Goal: Complete application form

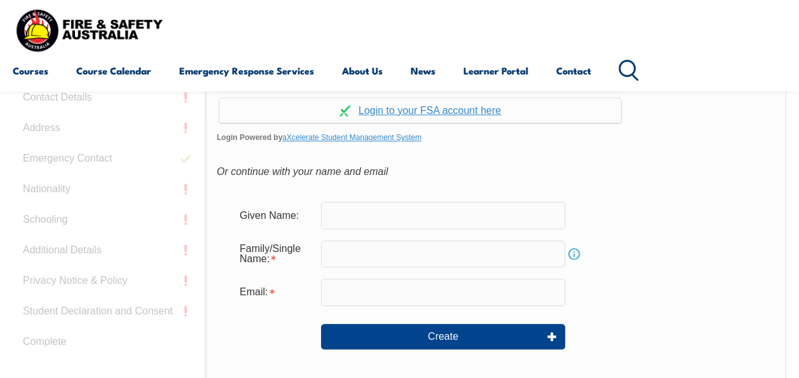
scroll to position [237, 0]
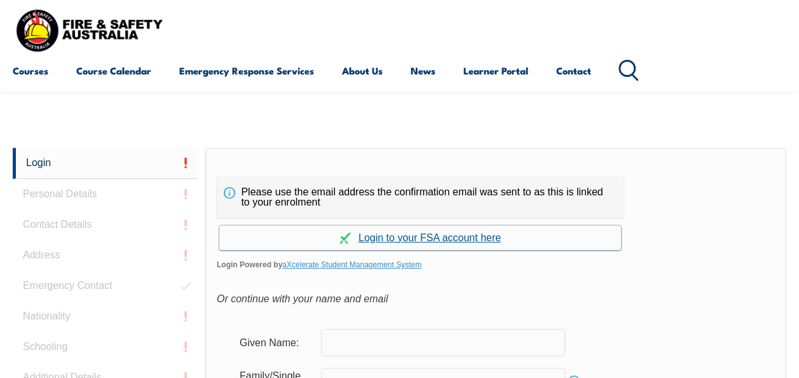
click at [465, 238] on link "Continue with aXcelerate" at bounding box center [420, 237] width 402 height 25
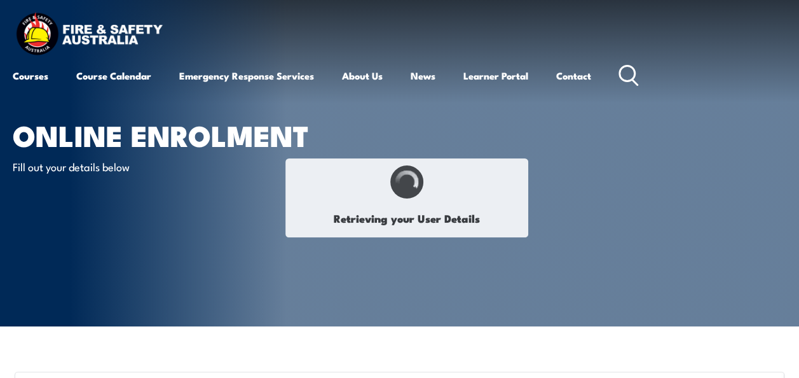
select select "Mr"
type input "[PERSON_NAME]"
type input "Bill"
type input "[PERSON_NAME]"
type input "Welford"
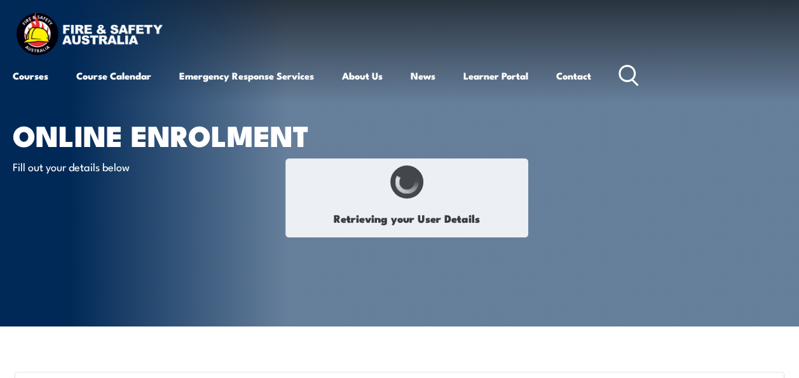
type input "[DATE]"
type input "P9DEV36G7N"
select select "M"
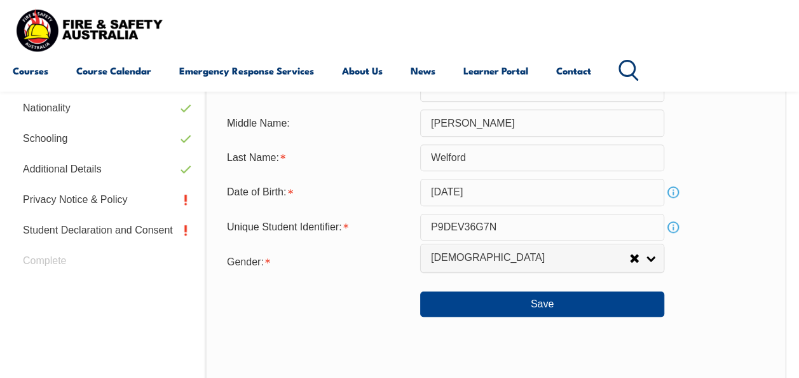
scroll to position [471, 0]
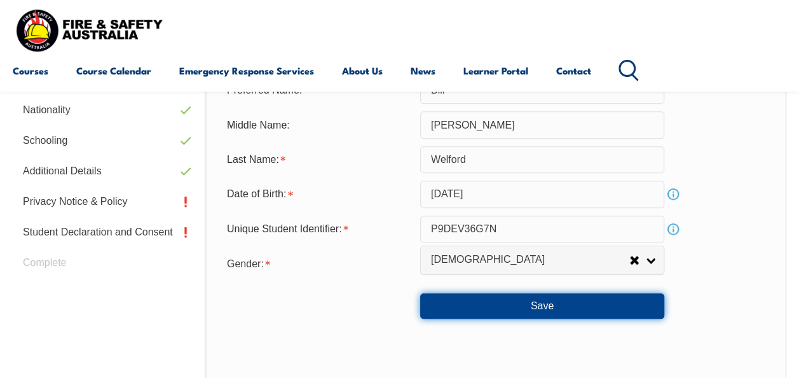
click at [574, 308] on button "Save" at bounding box center [542, 305] width 244 height 25
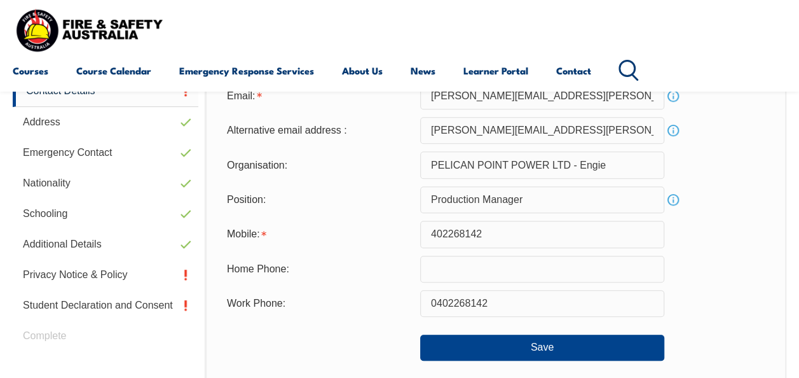
scroll to position [418, 0]
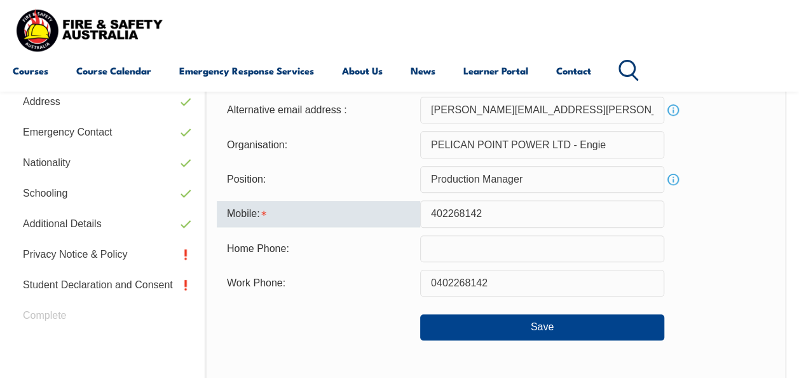
click at [432, 216] on input "402268142" at bounding box center [542, 213] width 244 height 27
type input "0402268142"
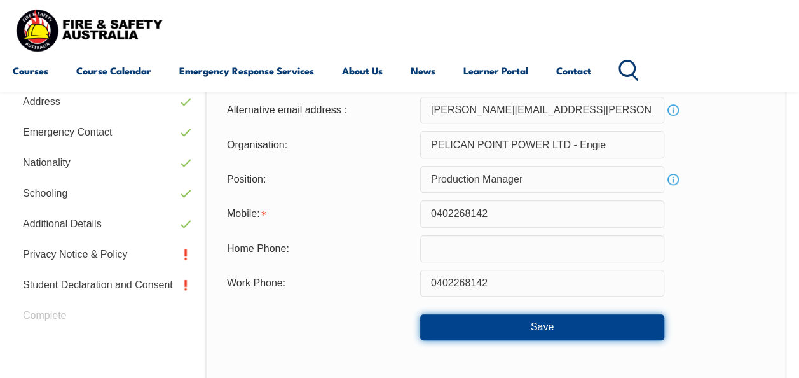
click at [547, 327] on button "Save" at bounding box center [542, 326] width 244 height 25
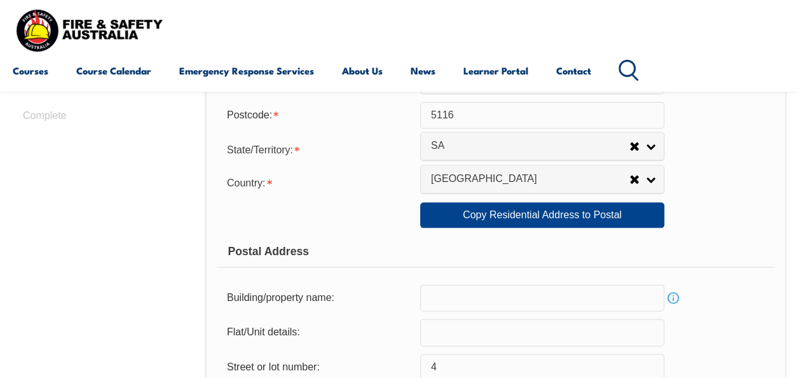
scroll to position [637, 0]
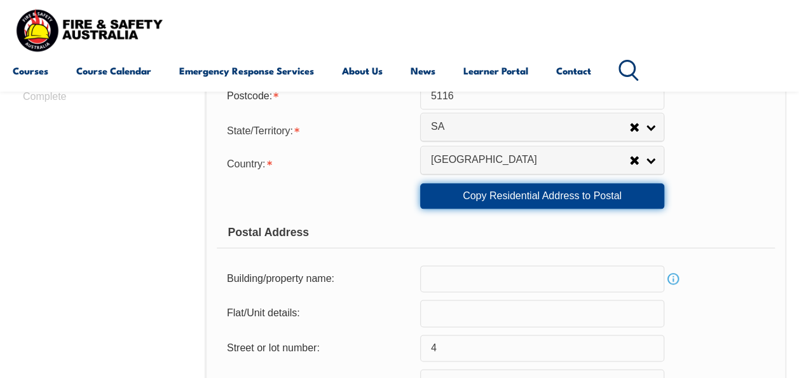
click at [563, 200] on link "Copy Residential Address to Postal" at bounding box center [542, 195] width 244 height 25
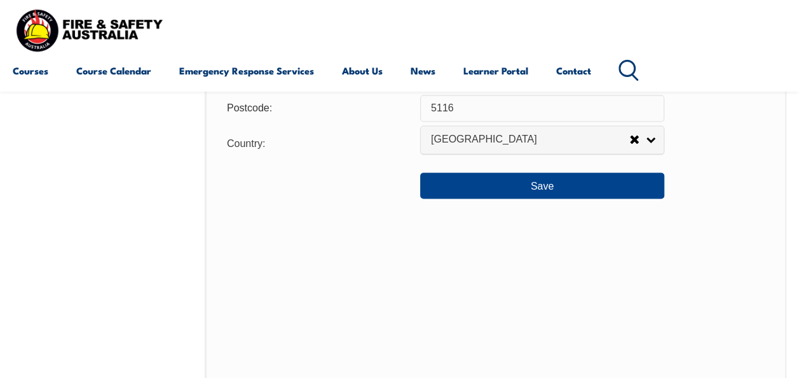
scroll to position [1014, 0]
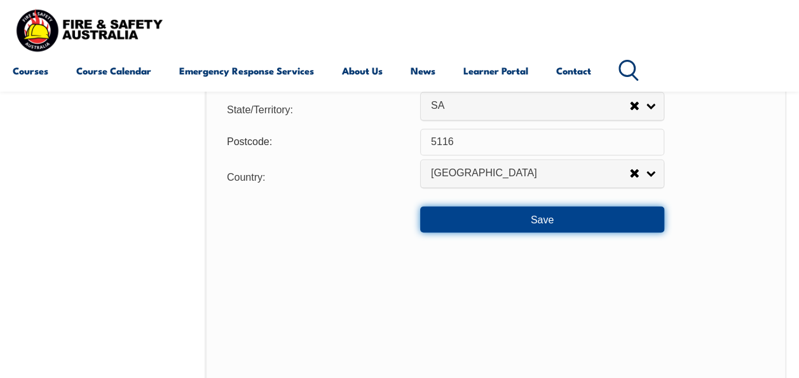
click at [548, 221] on button "Save" at bounding box center [542, 218] width 244 height 25
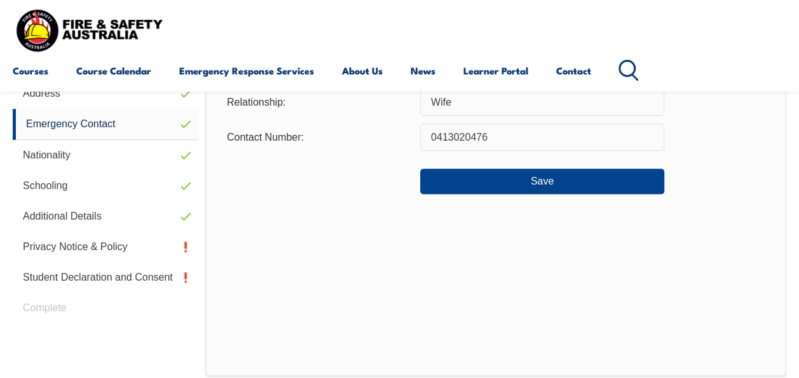
scroll to position [423, 0]
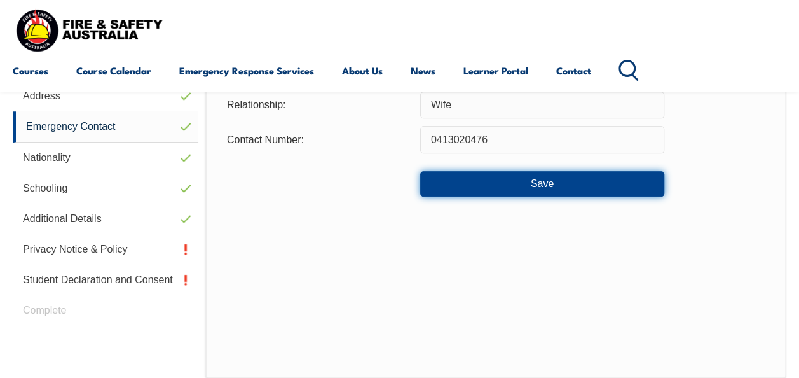
click at [544, 187] on button "Save" at bounding box center [542, 183] width 244 height 25
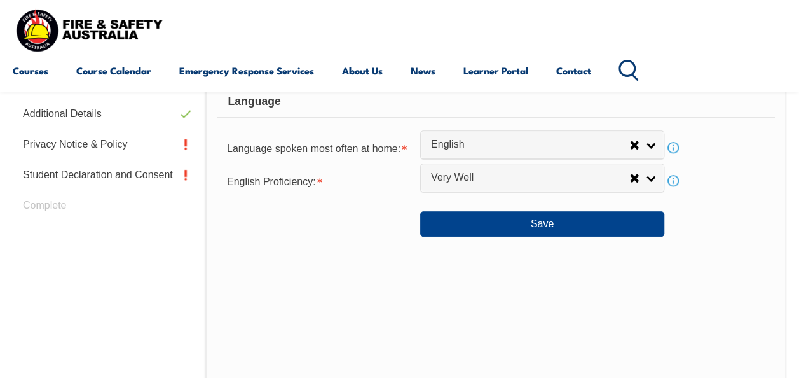
scroll to position [519, 0]
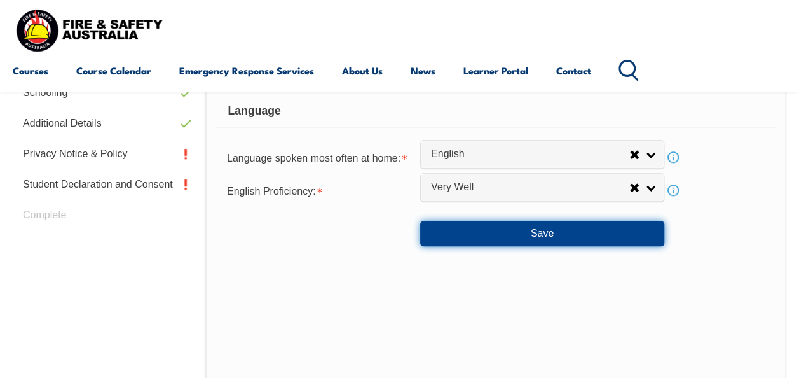
click at [526, 233] on button "Save" at bounding box center [542, 233] width 244 height 25
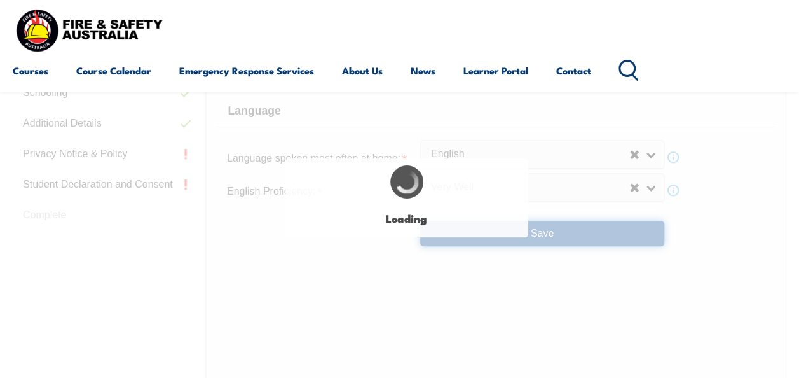
select select "false"
select select "true"
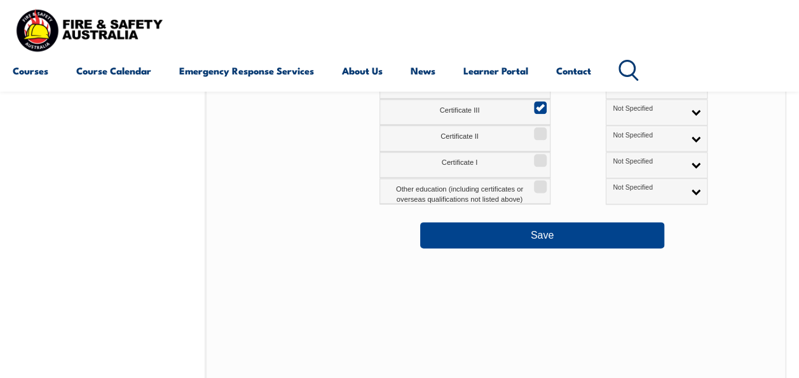
scroll to position [726, 0]
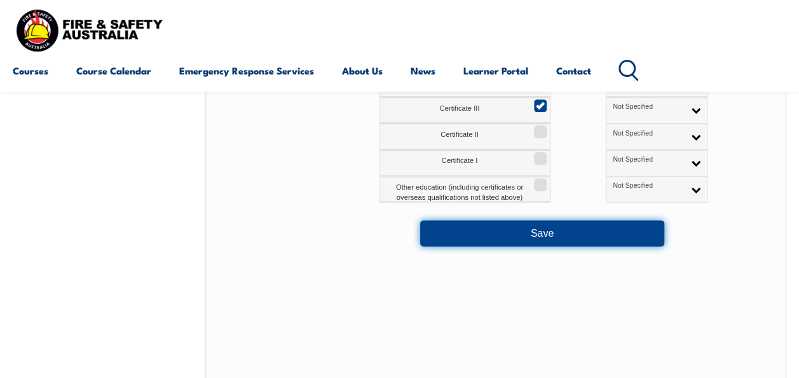
click at [544, 235] on button "Save" at bounding box center [542, 232] width 244 height 25
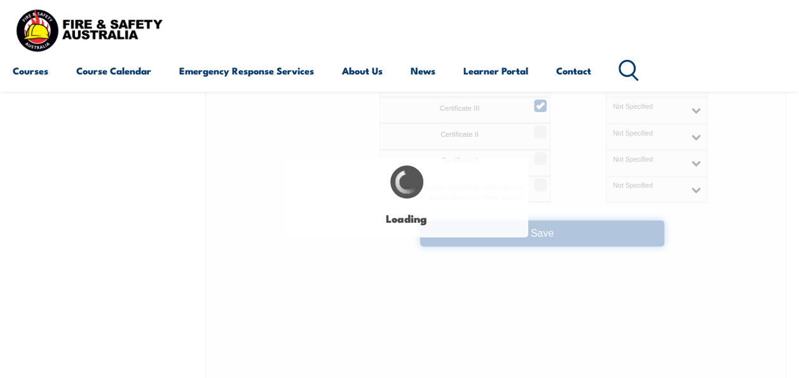
select select "false"
select select "true"
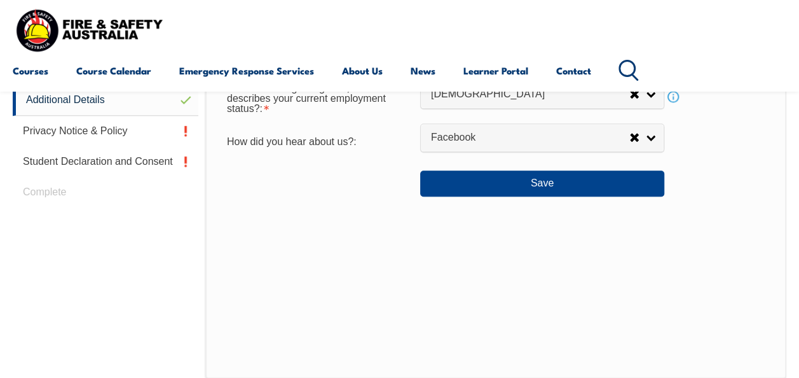
scroll to position [515, 0]
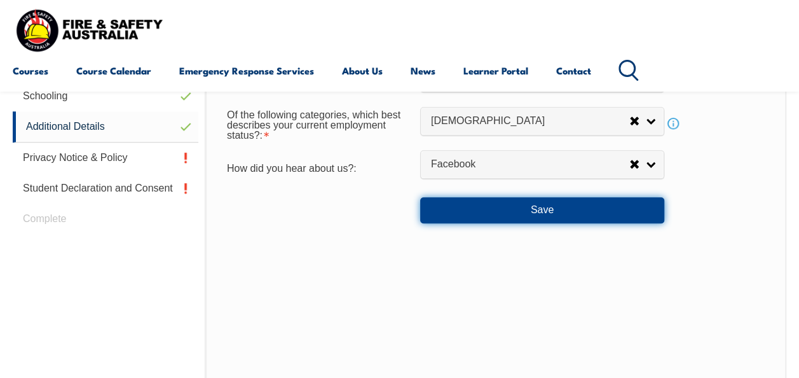
click at [546, 212] on button "Save" at bounding box center [542, 209] width 244 height 25
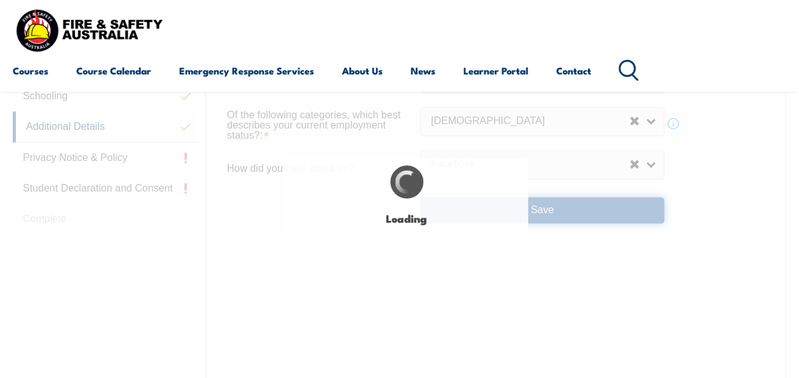
select select "false"
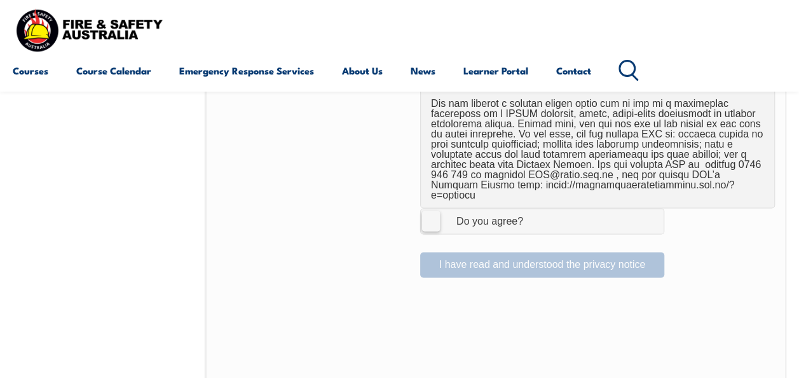
scroll to position [944, 0]
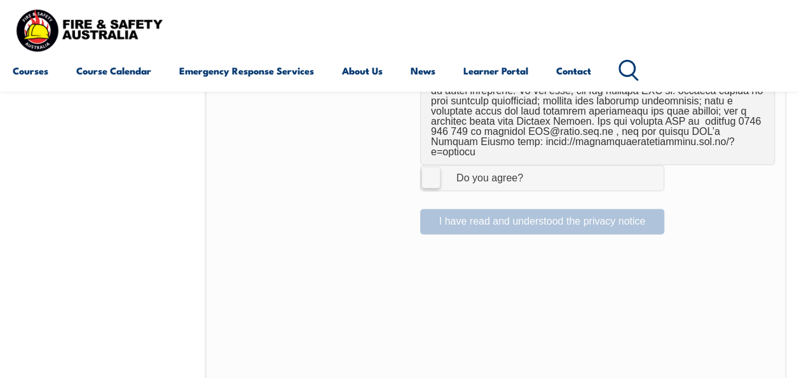
click at [427, 165] on label "I Agree Do you agree?" at bounding box center [542, 177] width 244 height 25
click at [534, 165] on input "I Agree Do you agree?" at bounding box center [545, 177] width 22 height 24
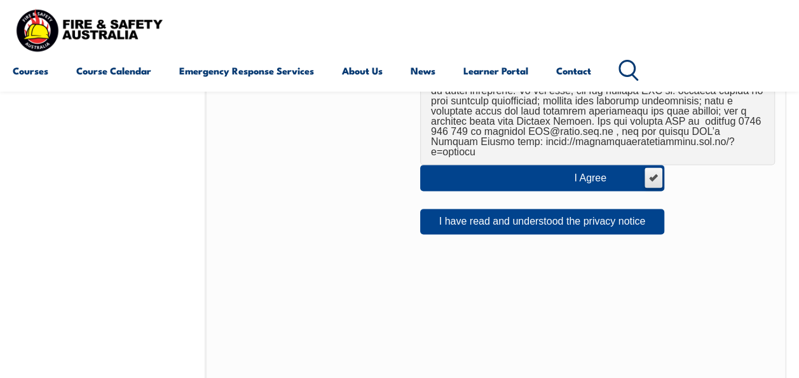
click at [588, 165] on span "I Agree Do you agree?" at bounding box center [603, 177] width 78 height 24
click at [642, 165] on input "I Agree Do you agree?" at bounding box center [653, 177] width 22 height 24
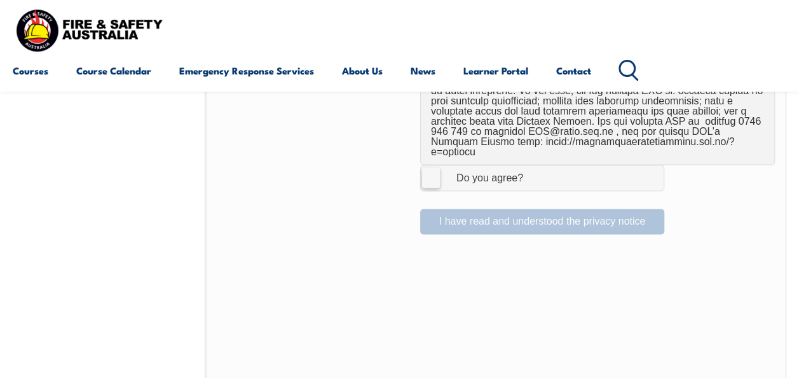
click at [588, 165] on label "I Agree Do you agree?" at bounding box center [542, 177] width 244 height 25
click at [555, 165] on input "I Agree Do you agree?" at bounding box center [545, 177] width 22 height 24
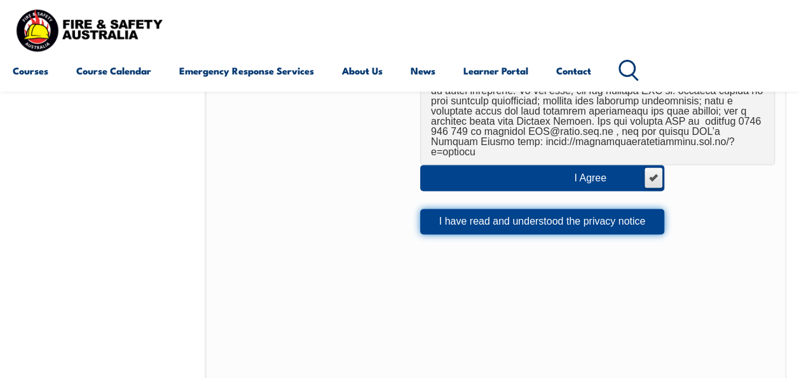
click at [566, 209] on button "I have read and understood the privacy notice" at bounding box center [542, 221] width 244 height 25
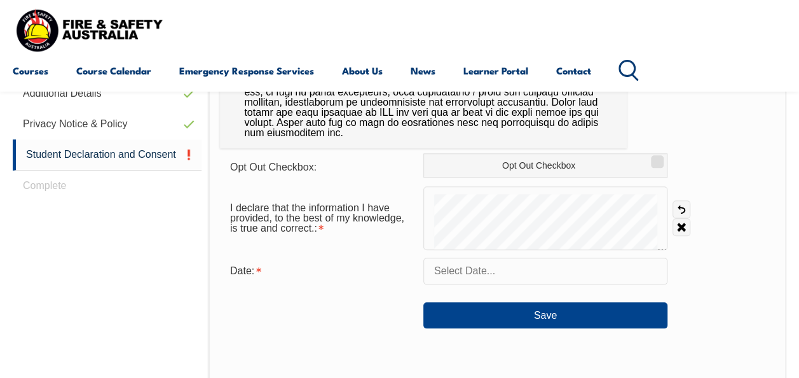
scroll to position [546, 0]
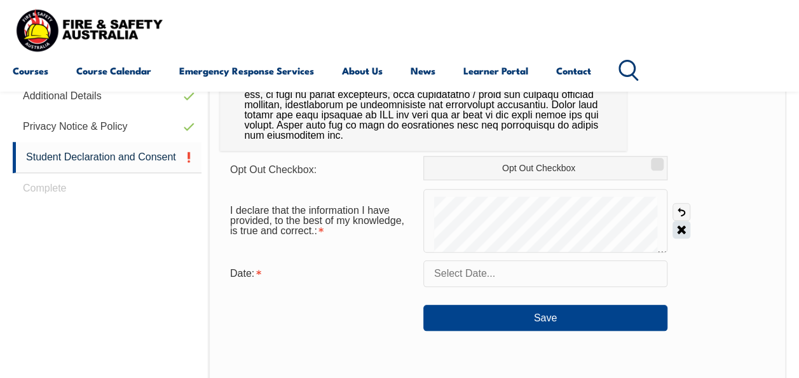
click at [681, 228] on link "Clear" at bounding box center [682, 230] width 18 height 18
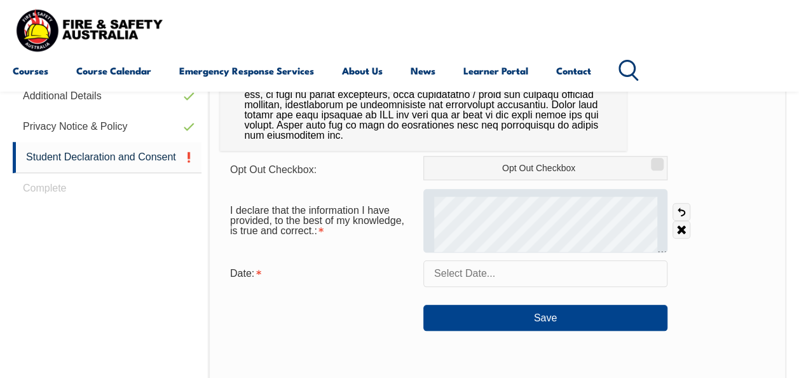
click at [508, 225] on div at bounding box center [545, 221] width 244 height 64
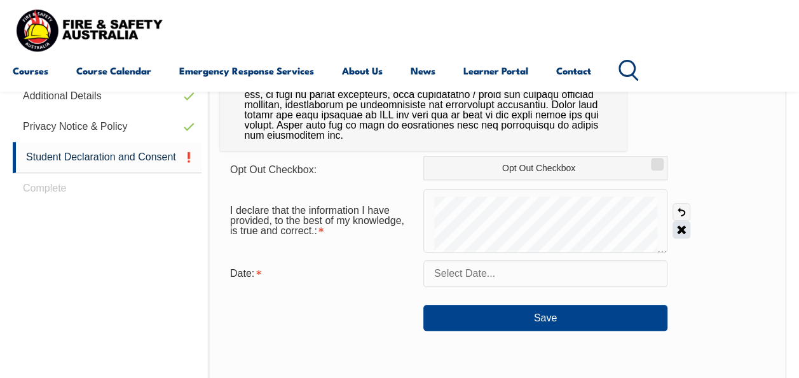
click at [682, 227] on link "Clear" at bounding box center [682, 230] width 18 height 18
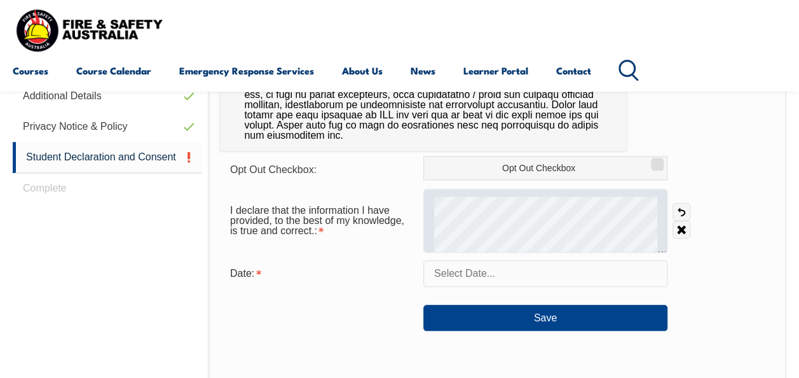
click at [470, 236] on div at bounding box center [545, 221] width 244 height 64
drag, startPoint x: 491, startPoint y: 193, endPoint x: 553, endPoint y: 193, distance: 62.3
click at [555, 192] on div at bounding box center [545, 221] width 244 height 64
click at [610, 189] on div at bounding box center [545, 221] width 244 height 64
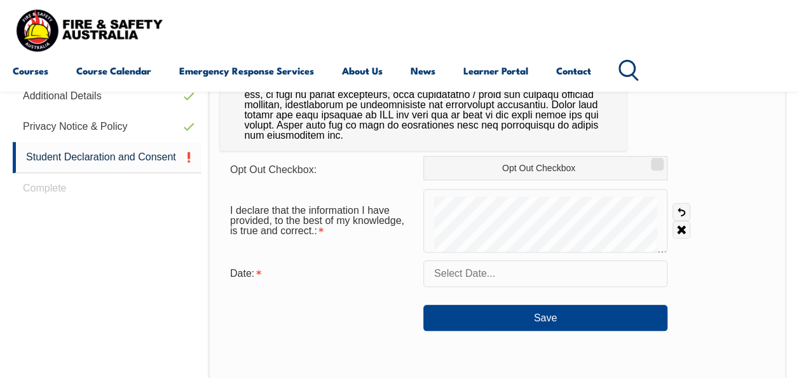
click at [471, 276] on input "text" at bounding box center [545, 273] width 244 height 27
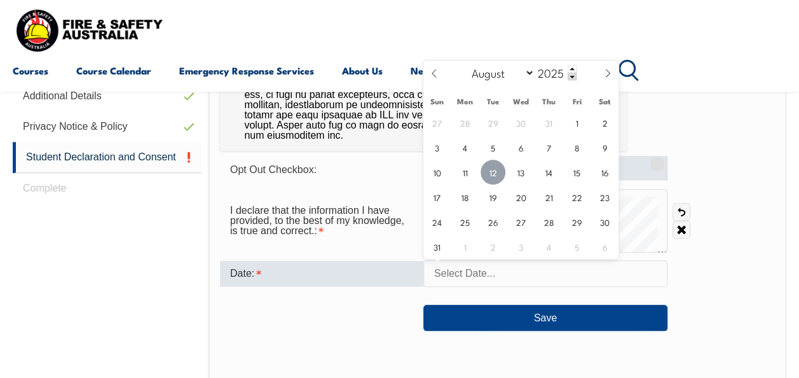
click at [498, 169] on span "12" at bounding box center [493, 172] width 25 height 25
type input "[DATE]"
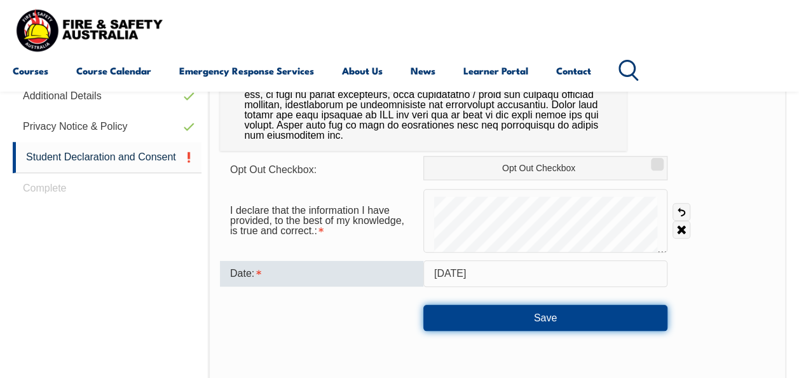
click at [536, 315] on button "Save" at bounding box center [545, 317] width 244 height 25
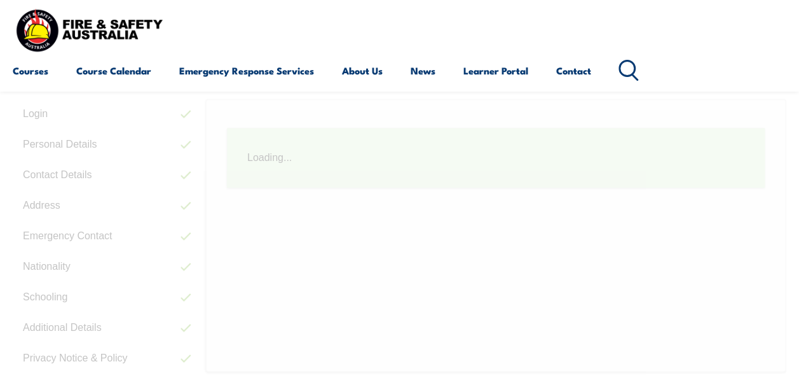
scroll to position [308, 0]
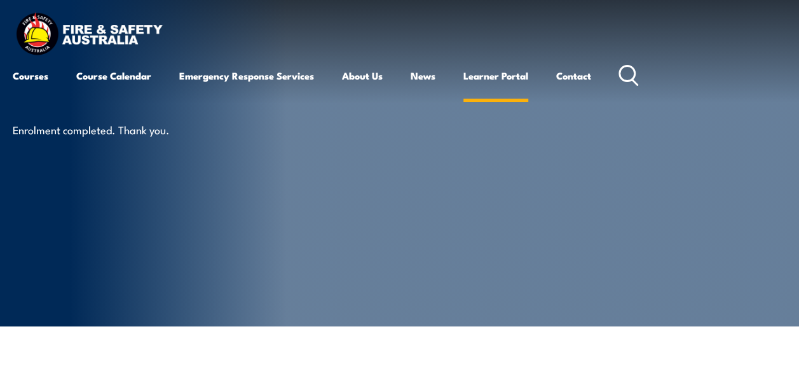
click at [489, 78] on link "Learner Portal" at bounding box center [496, 75] width 65 height 31
